Goal: Task Accomplishment & Management: Manage account settings

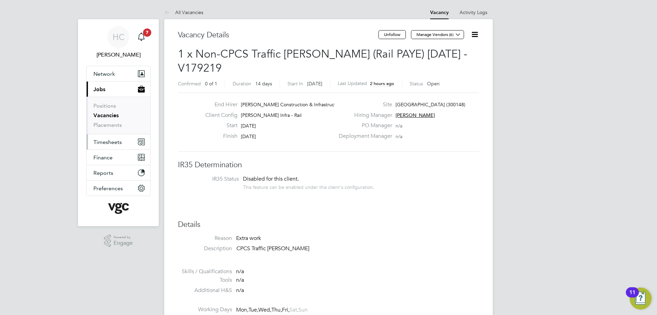
click at [110, 140] on span "Timesheets" at bounding box center [107, 142] width 28 height 7
click at [109, 145] on button "Timesheets" at bounding box center [119, 141] width 64 height 15
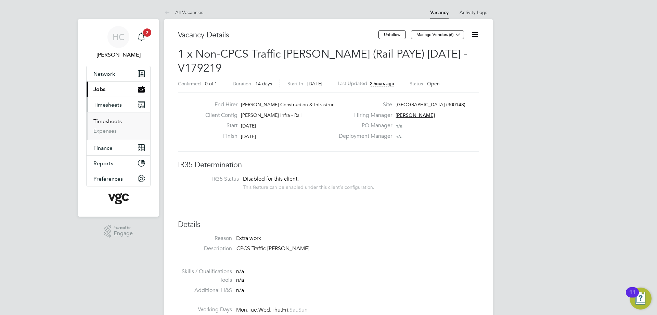
click at [109, 121] on link "Timesheets" at bounding box center [107, 121] width 28 height 7
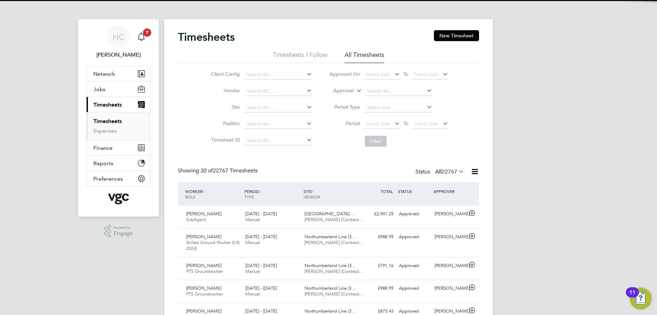
scroll to position [17, 60]
click at [349, 91] on label "Approver" at bounding box center [338, 90] width 31 height 7
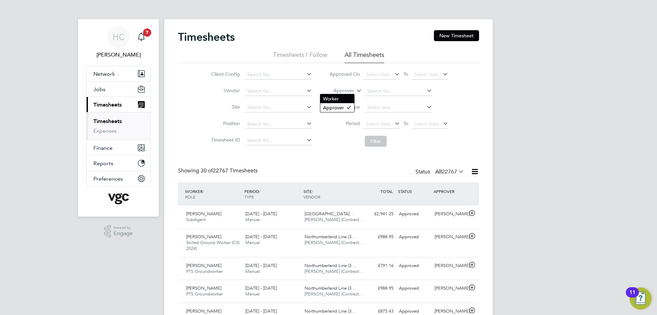
click at [339, 99] on li "Worker" at bounding box center [337, 98] width 34 height 9
click at [401, 88] on input at bounding box center [398, 91] width 67 height 10
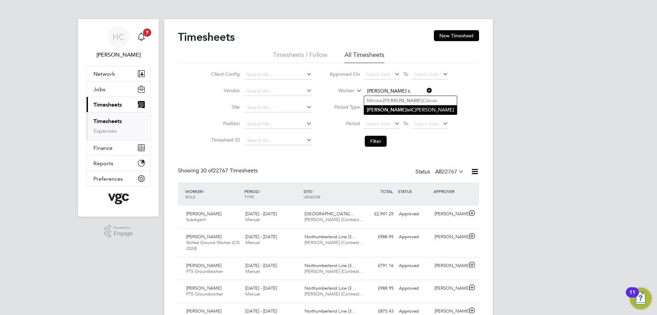
click at [395, 105] on li "[PERSON_NAME] iel C [PERSON_NAME]" at bounding box center [410, 109] width 93 height 9
type input "[PERSON_NAME]"
click at [372, 142] on button "Filter" at bounding box center [376, 141] width 22 height 11
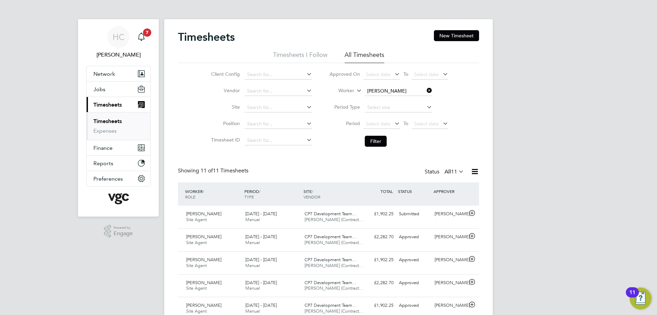
click at [425, 89] on icon at bounding box center [425, 91] width 0 height 10
click at [398, 90] on input at bounding box center [398, 91] width 67 height 10
click at [394, 99] on li "[PERSON_NAME]" at bounding box center [408, 100] width 89 height 9
type input "[PERSON_NAME]"
click at [372, 143] on button "Filter" at bounding box center [376, 141] width 22 height 11
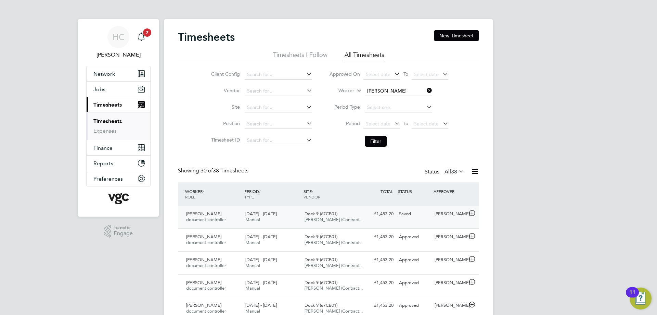
click at [296, 219] on div "[DATE] - [DATE] Manual" at bounding box center [272, 216] width 59 height 17
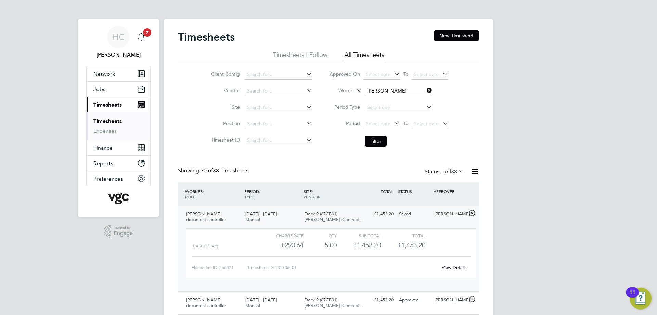
click at [448, 267] on link "View Details" at bounding box center [454, 267] width 25 height 6
click at [425, 89] on icon at bounding box center [425, 91] width 0 height 10
click at [384, 91] on input at bounding box center [398, 91] width 67 height 10
click at [384, 101] on li "[PERSON_NAME]" at bounding box center [398, 100] width 68 height 9
type input "[PERSON_NAME]"
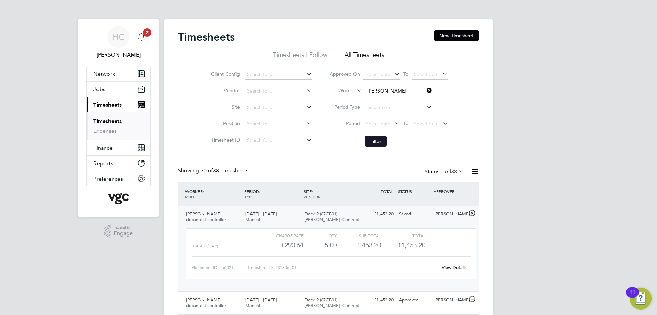
click at [380, 137] on button "Filter" at bounding box center [376, 141] width 22 height 11
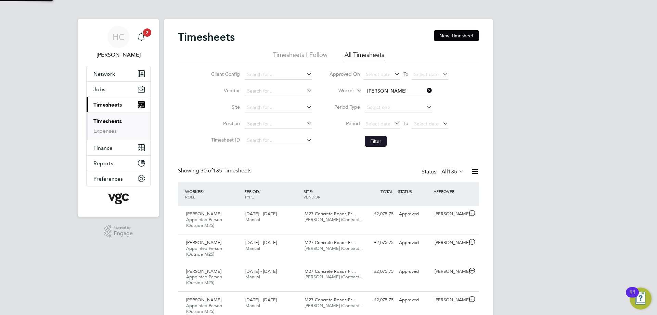
scroll to position [23, 60]
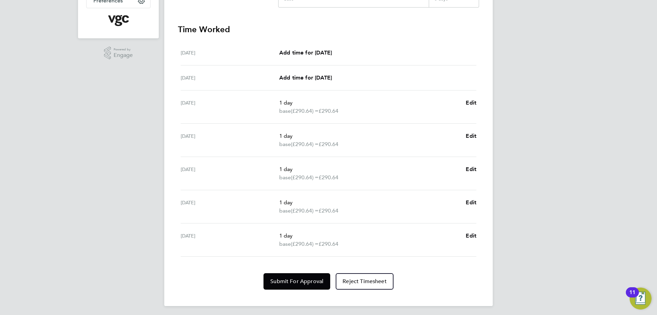
scroll to position [180, 0]
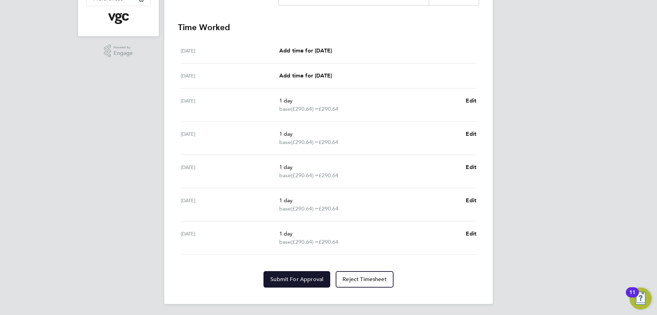
click at [303, 280] on span "Submit For Approval" at bounding box center [296, 278] width 53 height 7
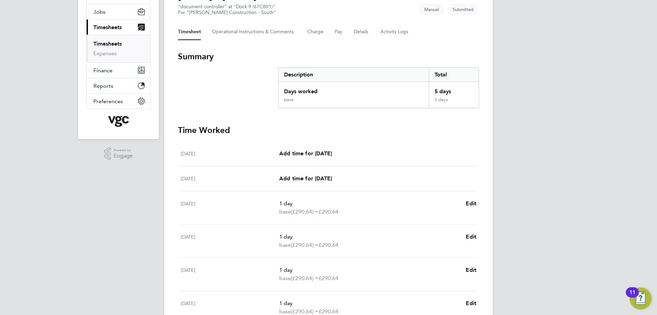
scroll to position [0, 0]
